Goal: Navigation & Orientation: Find specific page/section

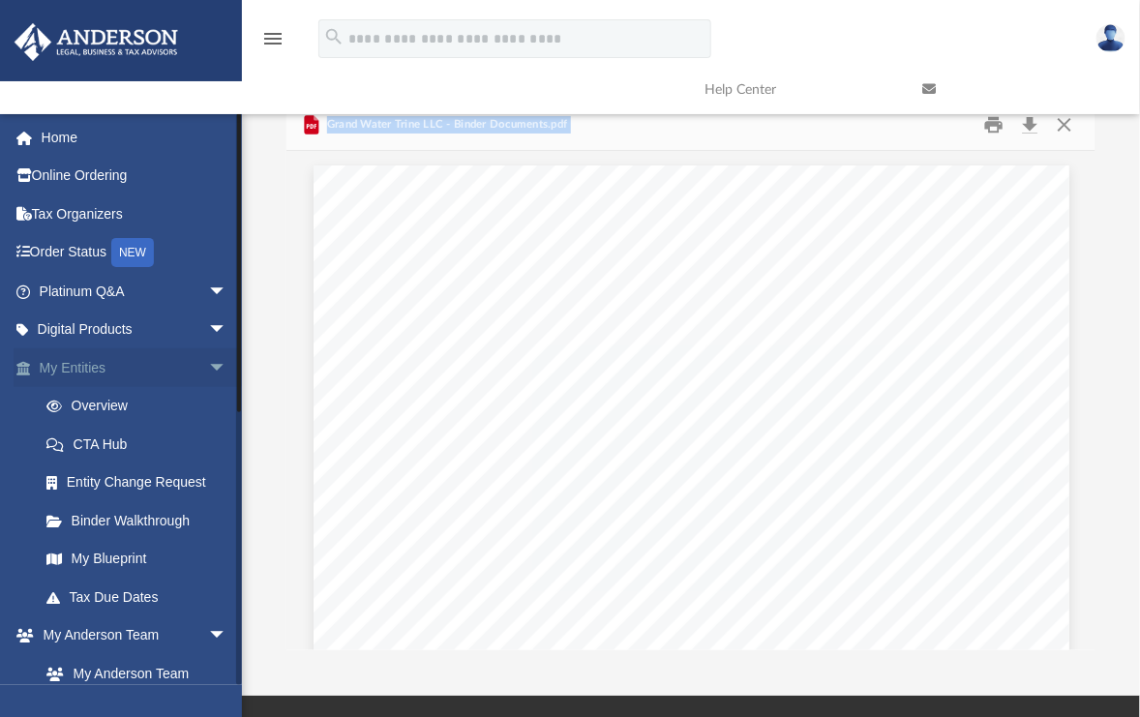
scroll to position [4028, 0]
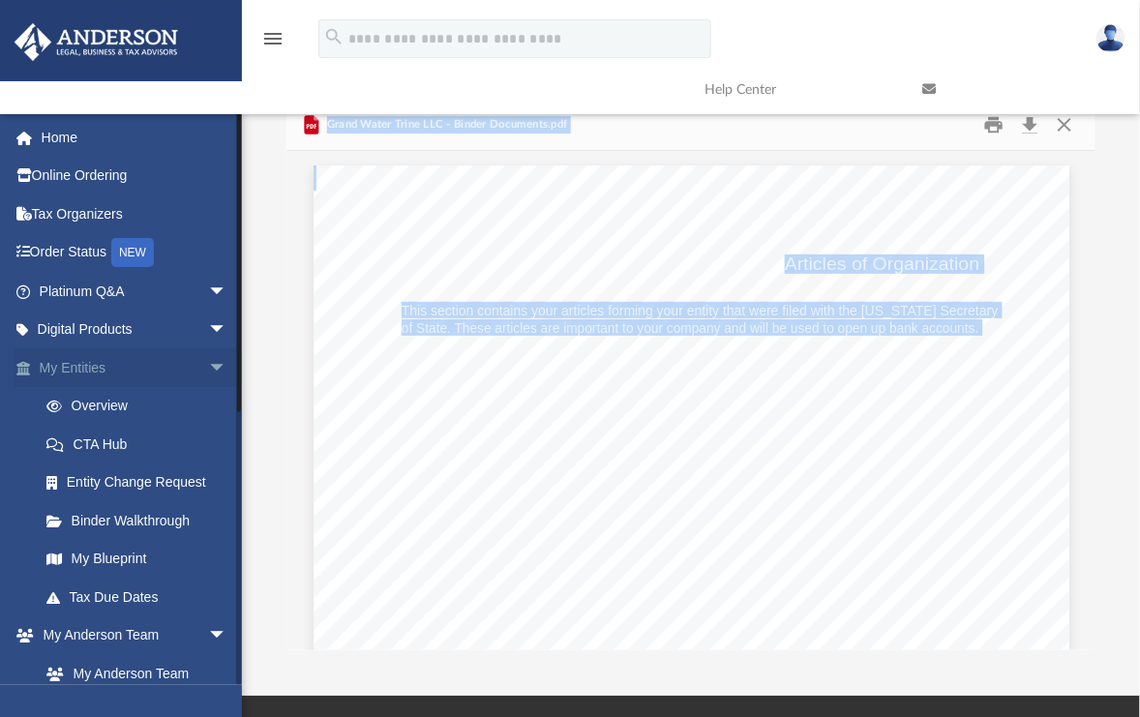
click at [57, 363] on link "My Entities arrow_drop_down" at bounding box center [135, 367] width 243 height 39
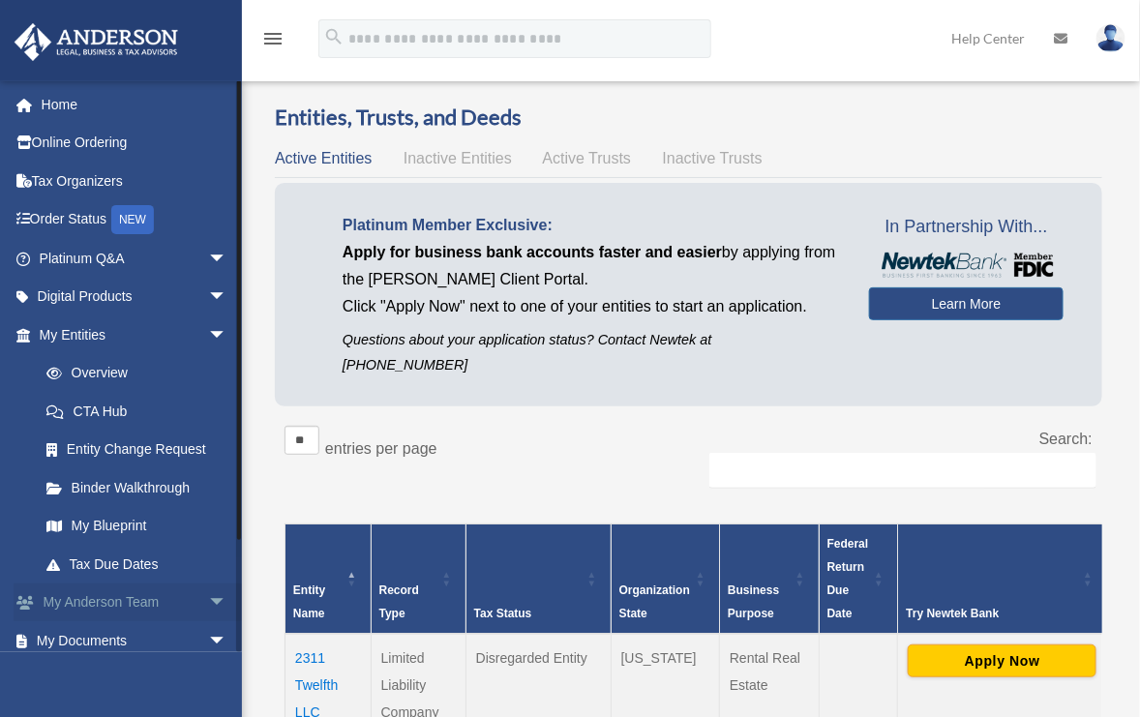
click at [116, 596] on link "My [PERSON_NAME] Team arrow_drop_down" at bounding box center [135, 603] width 243 height 39
click at [208, 600] on span "arrow_drop_down" at bounding box center [227, 604] width 39 height 40
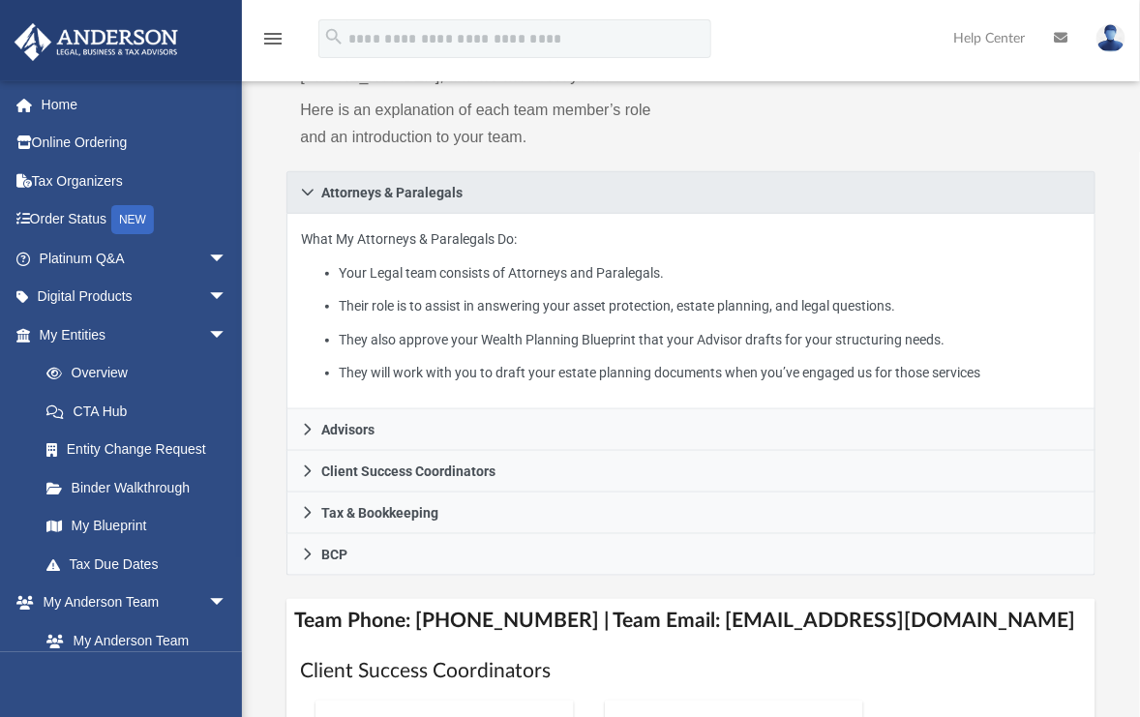
scroll to position [387, 0]
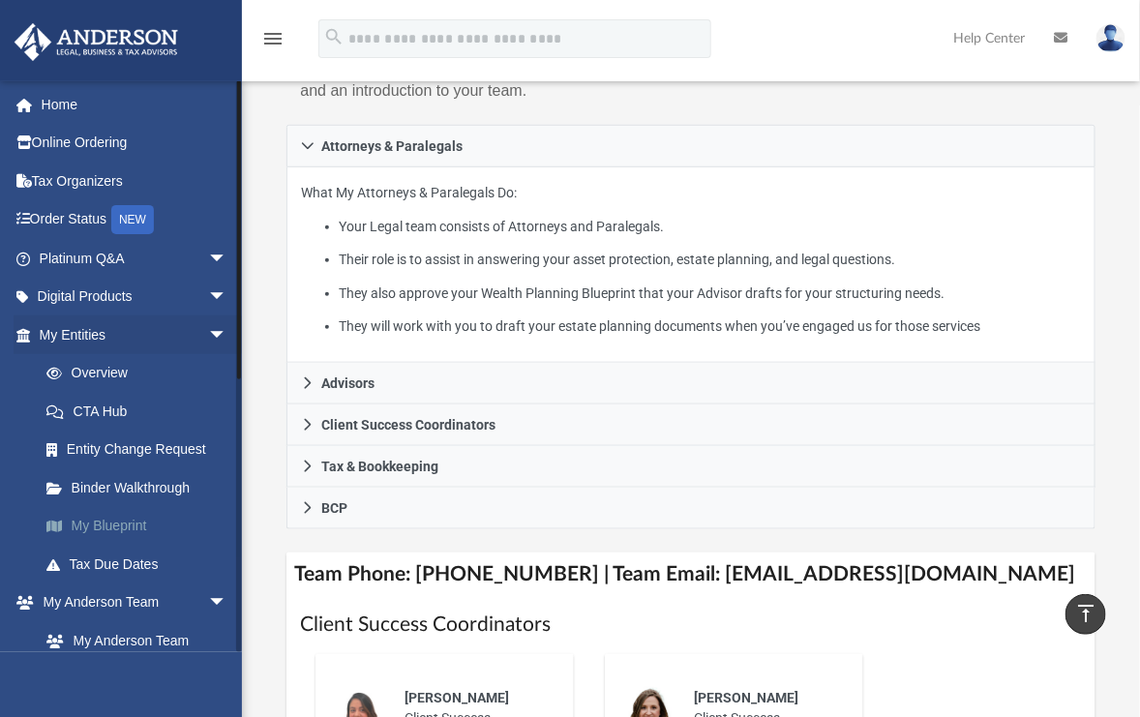
click at [125, 527] on link "My Blueprint" at bounding box center [141, 526] width 229 height 39
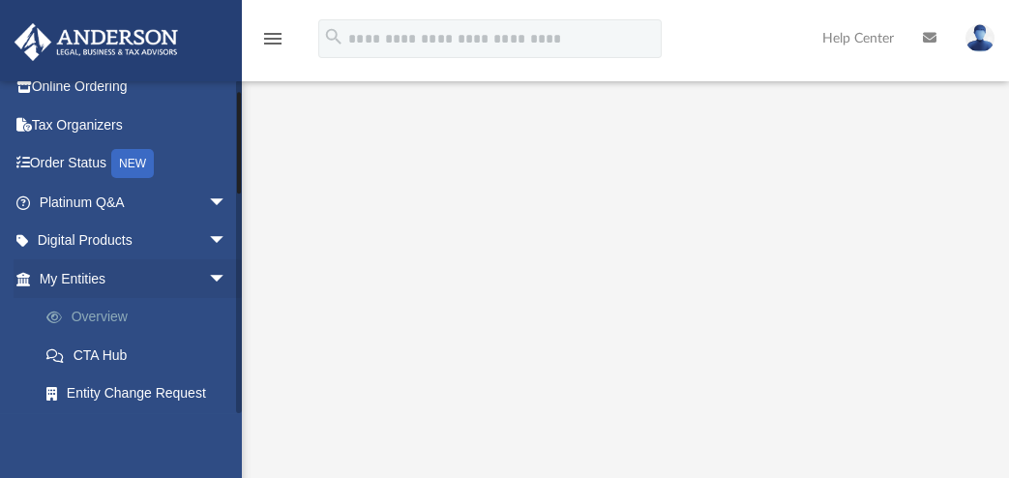
scroll to position [38, 0]
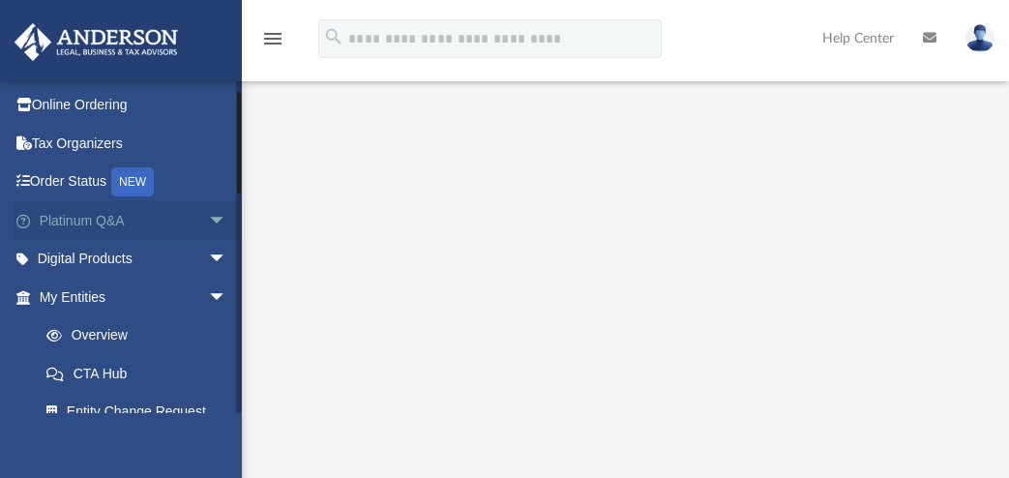
click at [208, 216] on span "arrow_drop_down" at bounding box center [227, 221] width 39 height 40
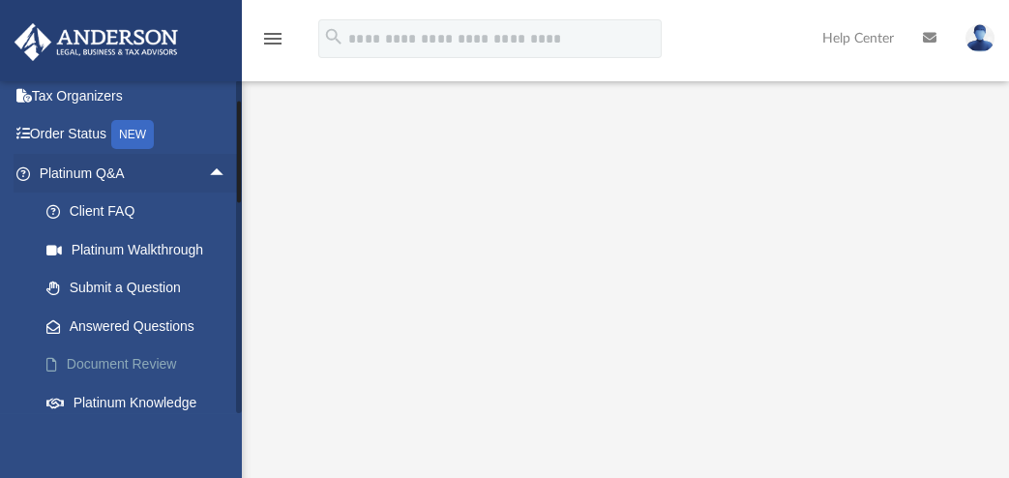
scroll to position [103, 0]
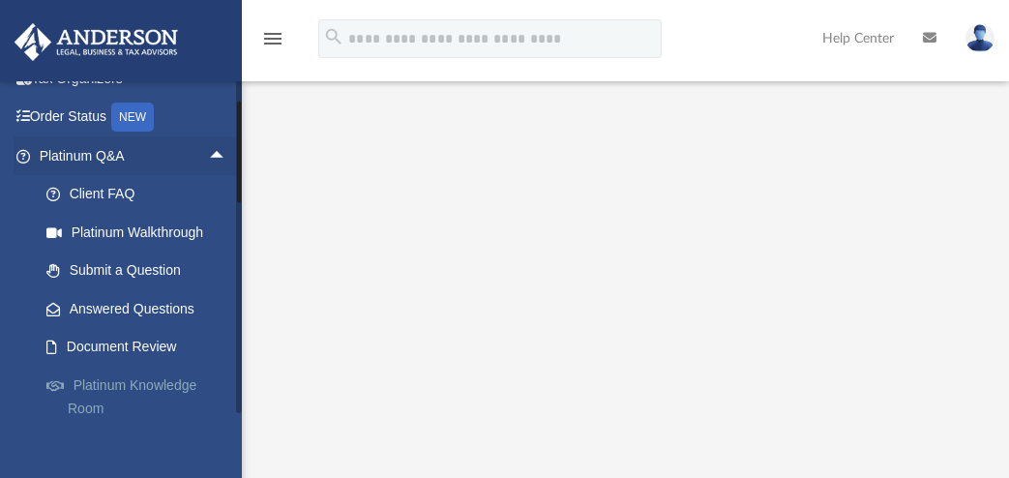
click at [145, 382] on link "Platinum Knowledge Room" at bounding box center [141, 397] width 229 height 62
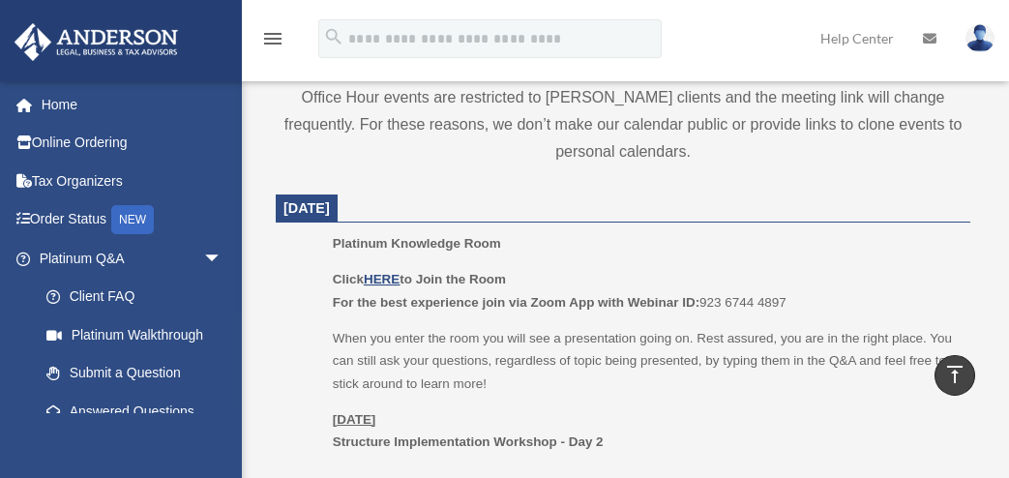
scroll to position [774, 0]
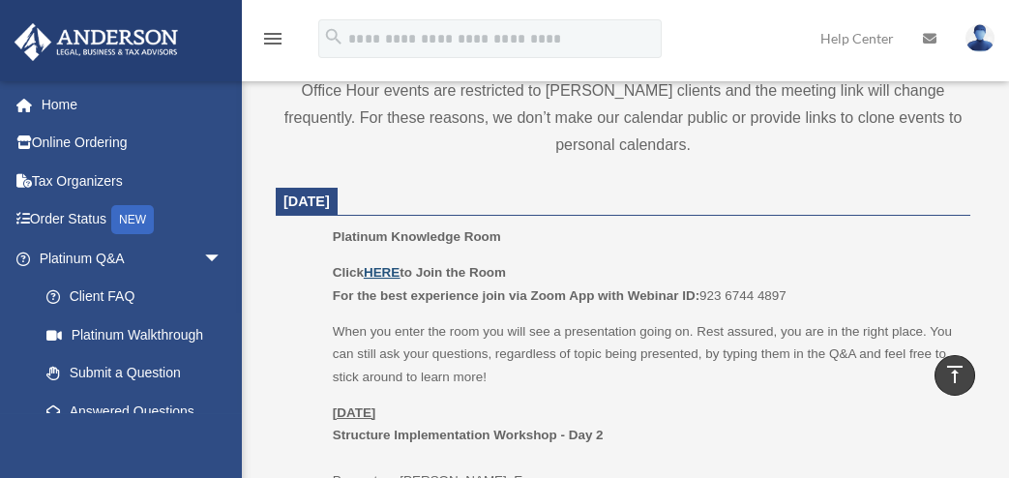
click at [389, 271] on u "HERE" at bounding box center [382, 272] width 36 height 15
